Goal: Task Accomplishment & Management: Manage account settings

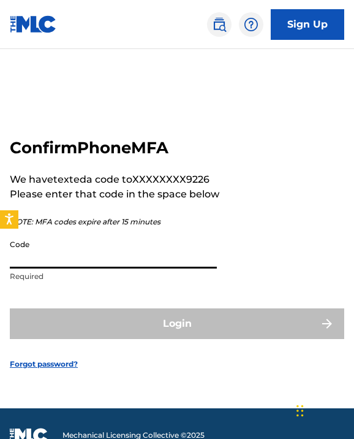
click at [69, 259] on input "Code" at bounding box center [113, 250] width 207 height 35
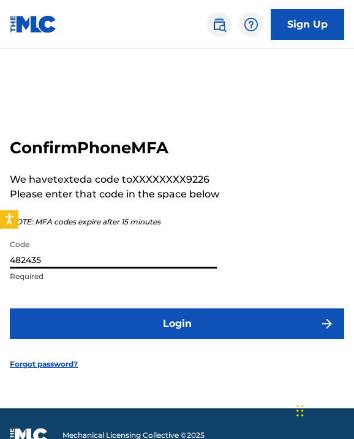
type input "482435"
click at [93, 322] on button "Login" at bounding box center [177, 323] width 335 height 31
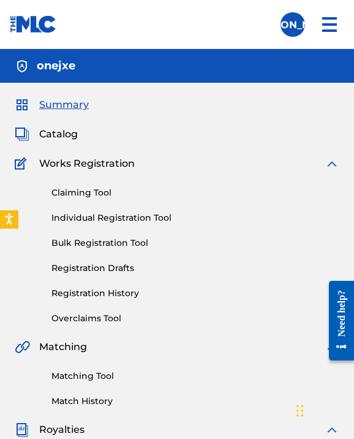
click at [87, 212] on link "Individual Registration Tool" at bounding box center [195, 217] width 288 height 13
click at [114, 287] on link "Registration History" at bounding box center [195, 293] width 288 height 13
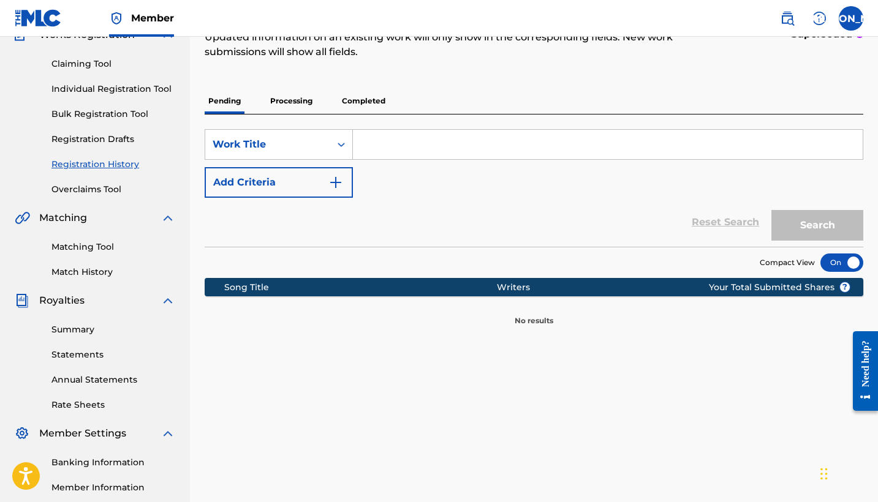
scroll to position [116, 0]
click at [270, 110] on p "Processing" at bounding box center [292, 101] width 50 height 26
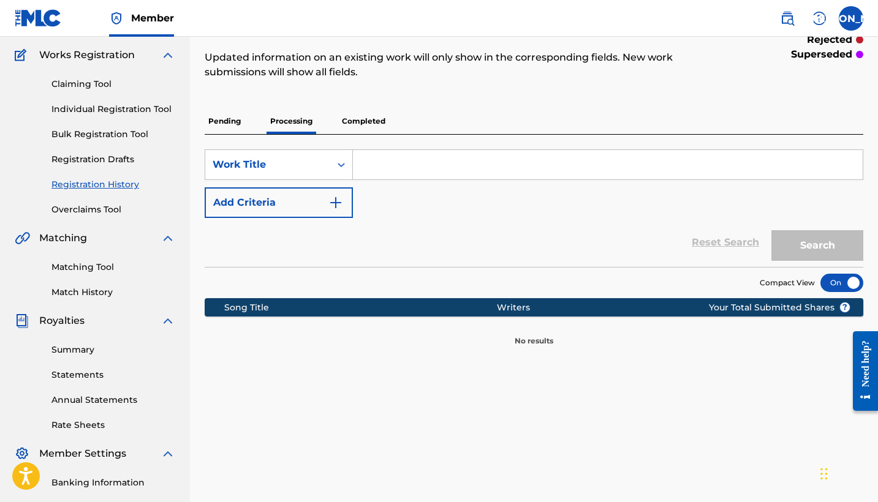
scroll to position [102, 0]
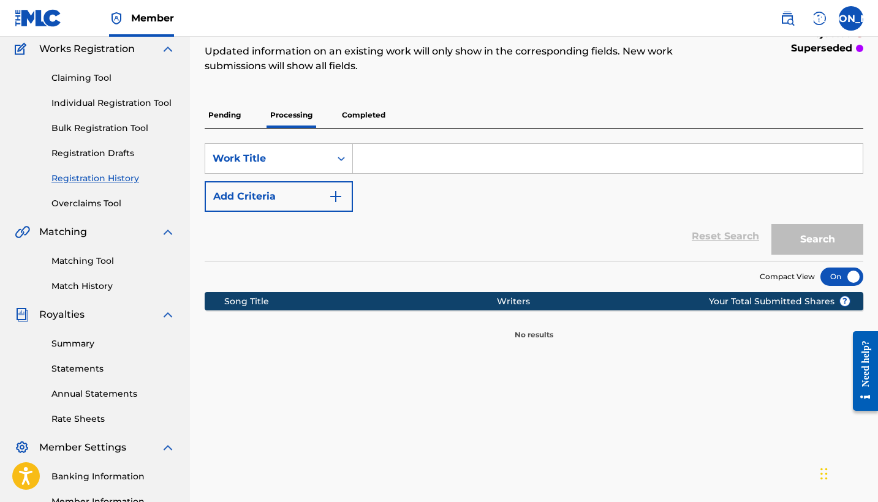
click at [354, 108] on p "Completed" at bounding box center [363, 115] width 51 height 26
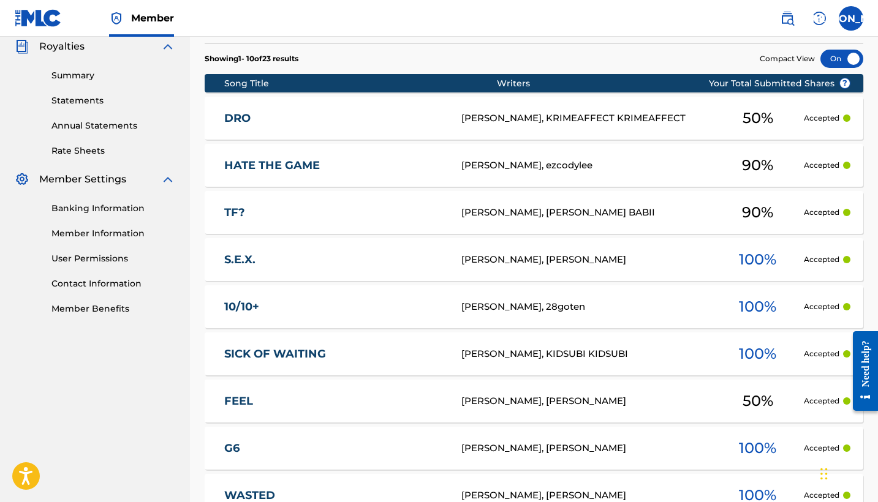
scroll to position [239, 0]
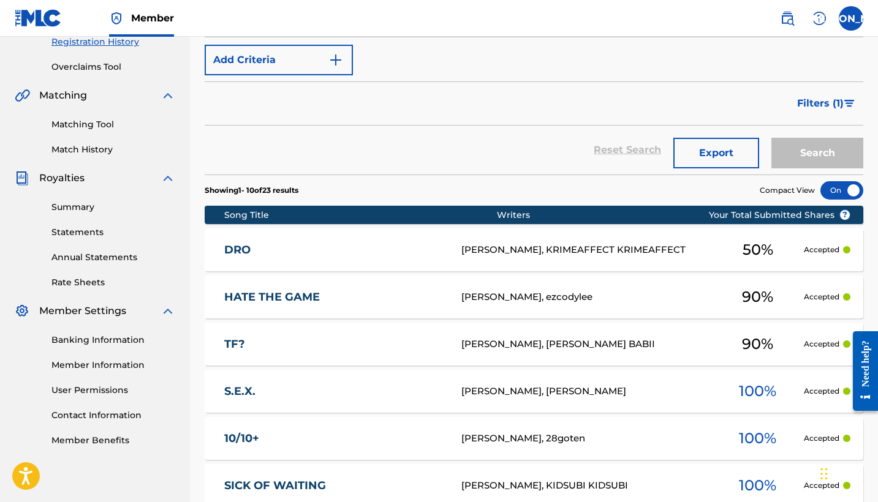
click at [101, 332] on div "Banking Information Member Information User Permissions Contact Information Mem…" at bounding box center [95, 383] width 161 height 129
click at [107, 346] on link "Banking Information" at bounding box center [113, 340] width 124 height 13
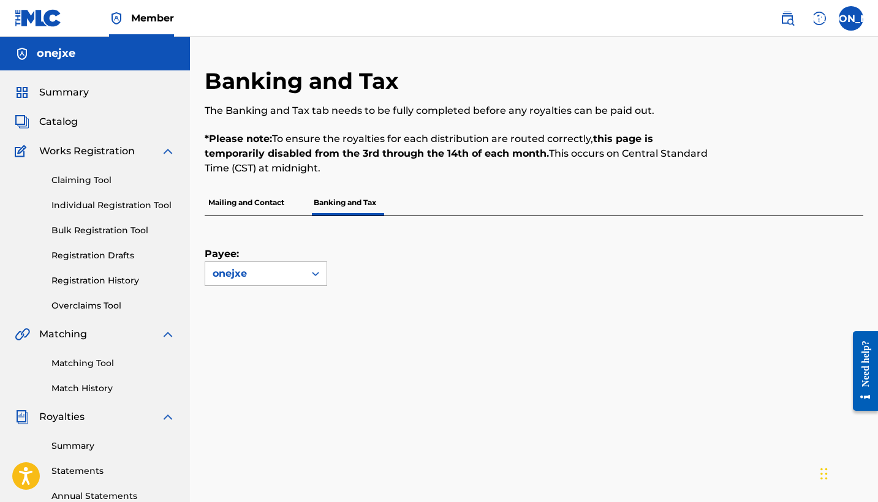
click at [249, 273] on div "onejxe" at bounding box center [255, 274] width 85 height 15
click at [290, 245] on div "Payee: Use Up and Down to choose options, press Enter to select the currently f…" at bounding box center [266, 251] width 123 height 70
click at [269, 205] on p "Mailing and Contact" at bounding box center [246, 203] width 83 height 26
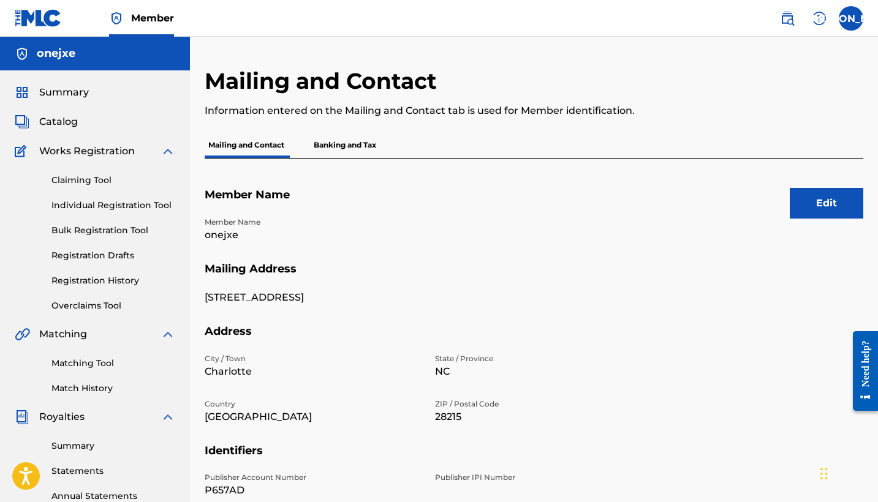
click at [324, 144] on p "Banking and Tax" at bounding box center [345, 145] width 70 height 26
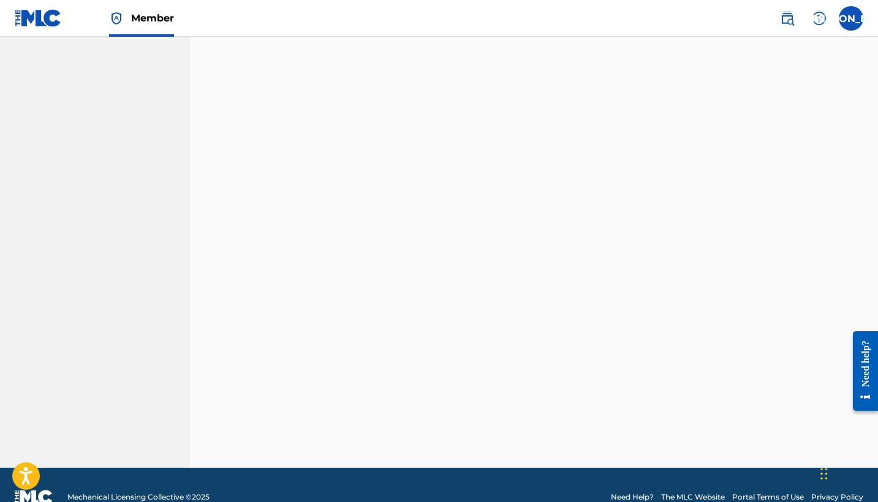
scroll to position [257, 0]
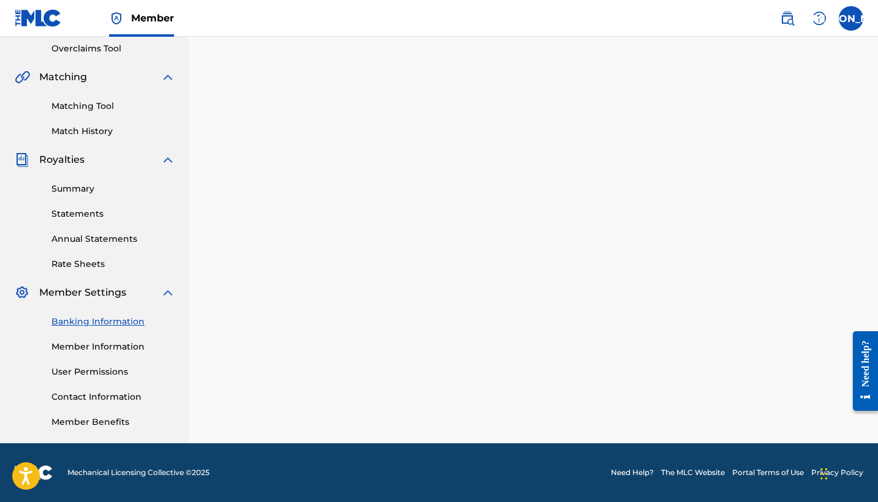
click at [95, 348] on link "Member Information" at bounding box center [113, 347] width 124 height 13
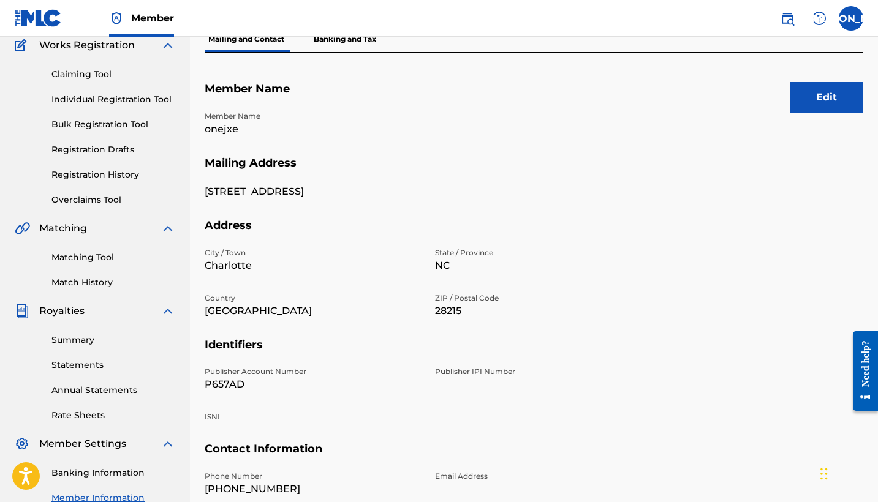
scroll to position [165, 0]
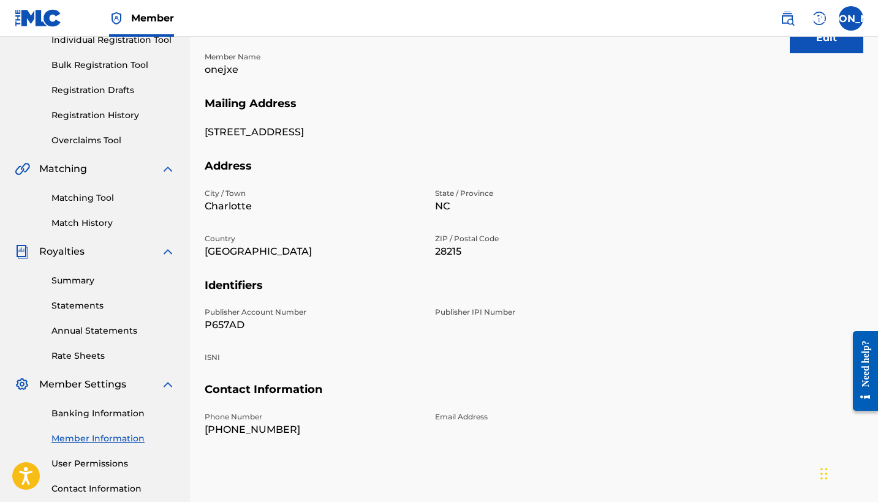
click at [75, 438] on link "User Permissions" at bounding box center [113, 464] width 124 height 13
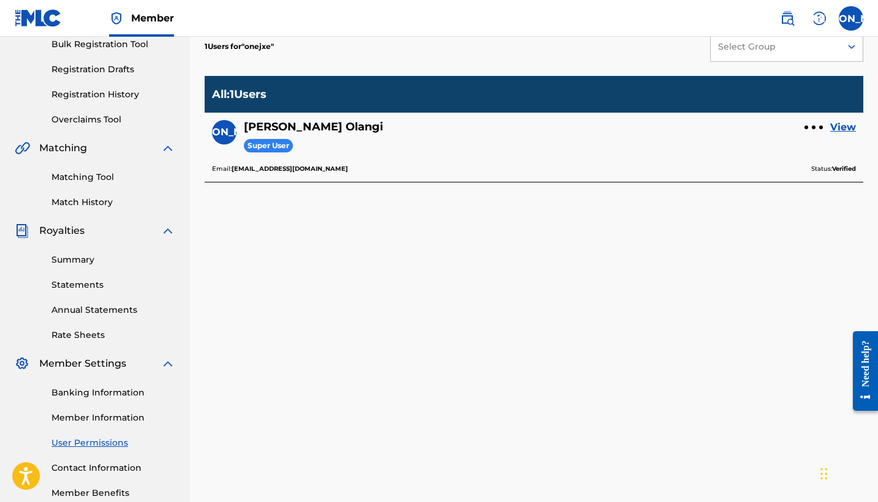
scroll to position [194, 0]
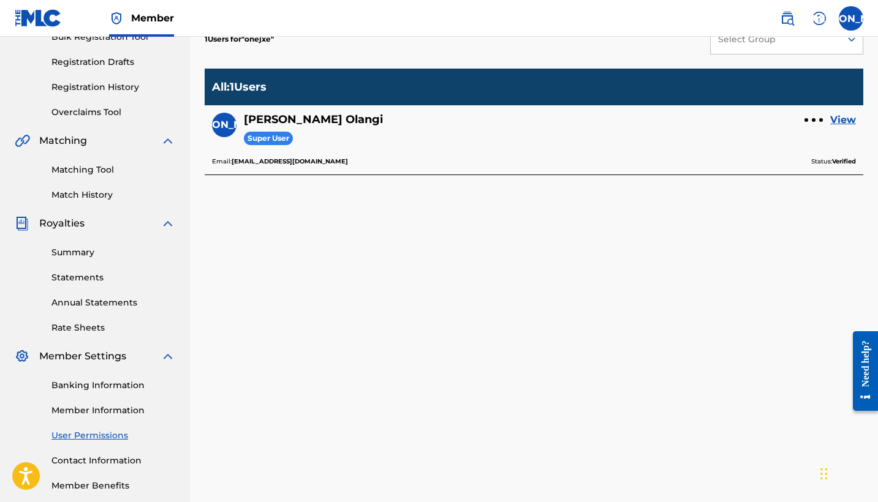
click at [102, 438] on link "Contact Information" at bounding box center [113, 461] width 124 height 13
